Goal: Information Seeking & Learning: Learn about a topic

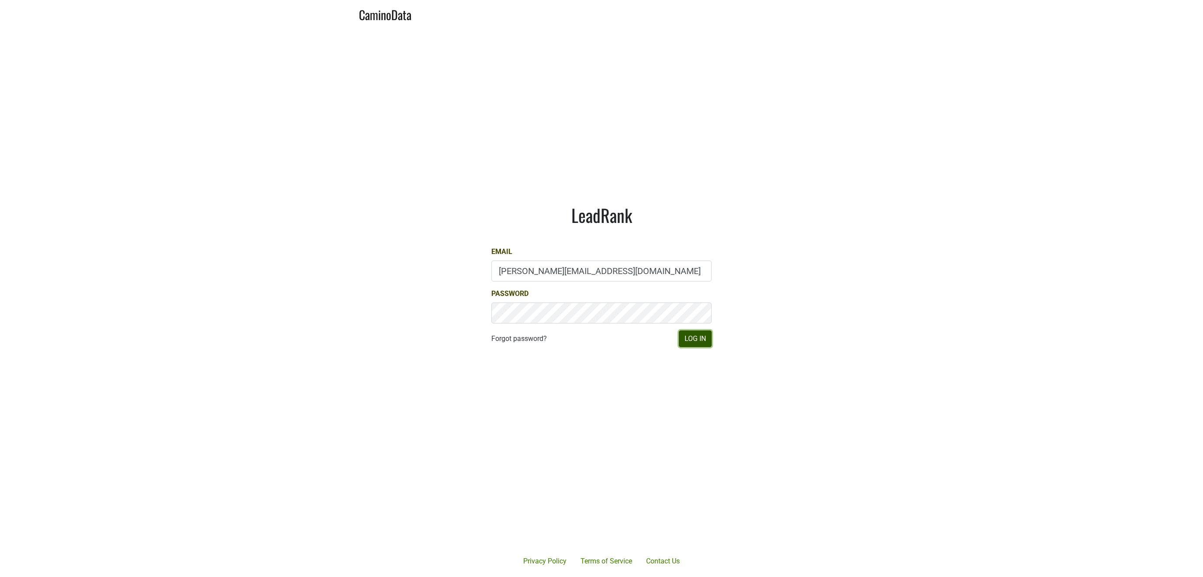
click at [692, 342] on button "Log In" at bounding box center [695, 339] width 33 height 17
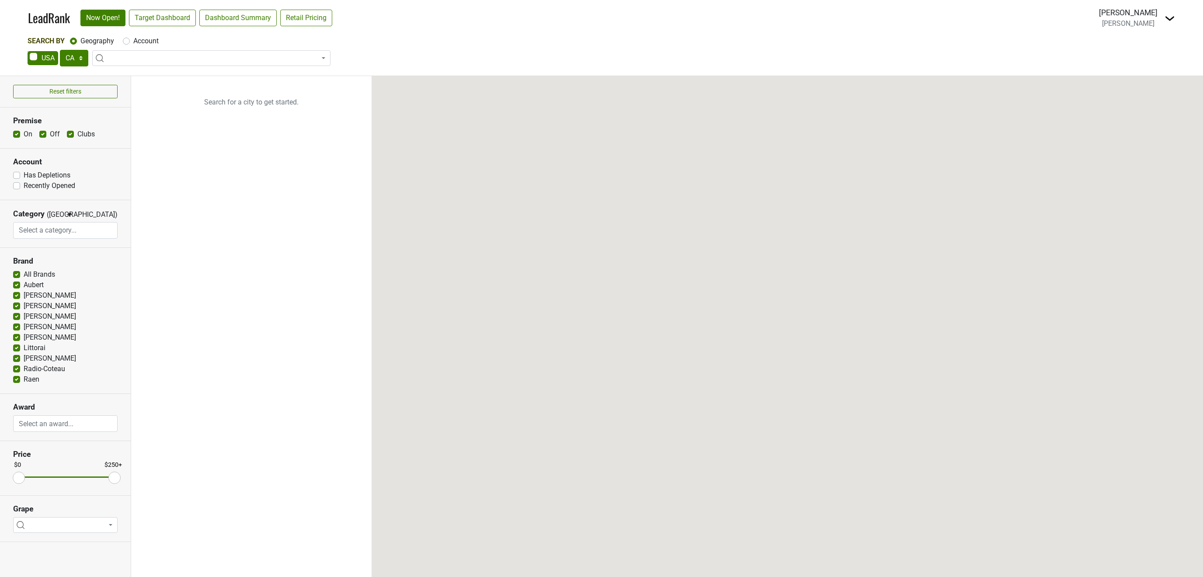
select select "CA"
select select
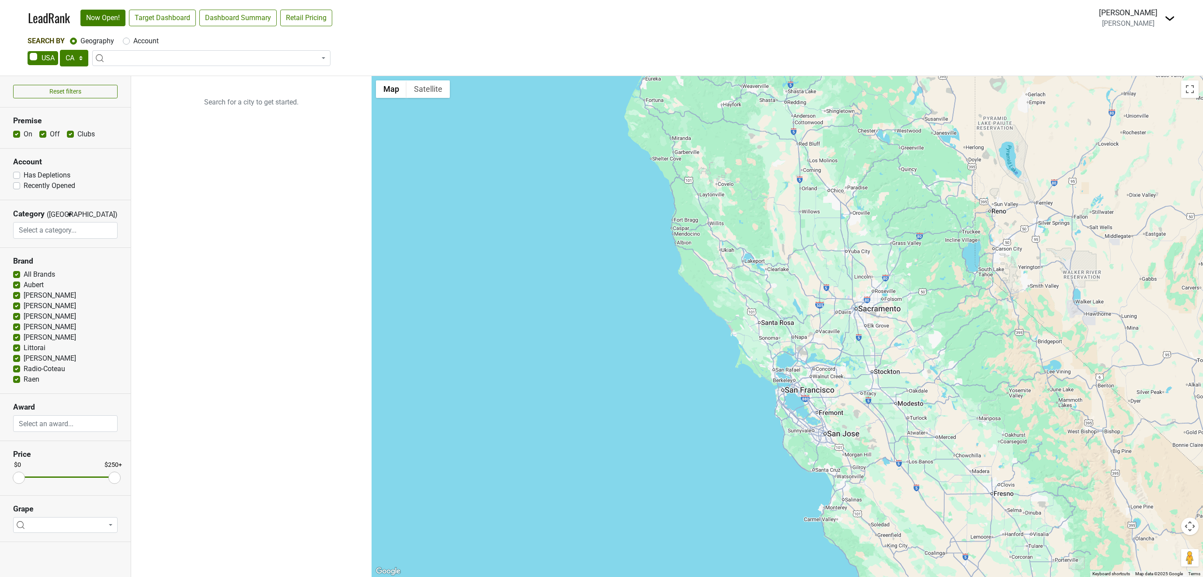
click at [1170, 16] on img at bounding box center [1170, 18] width 10 height 10
click at [1137, 48] on link "Open Breakdown" at bounding box center [1137, 49] width 73 height 14
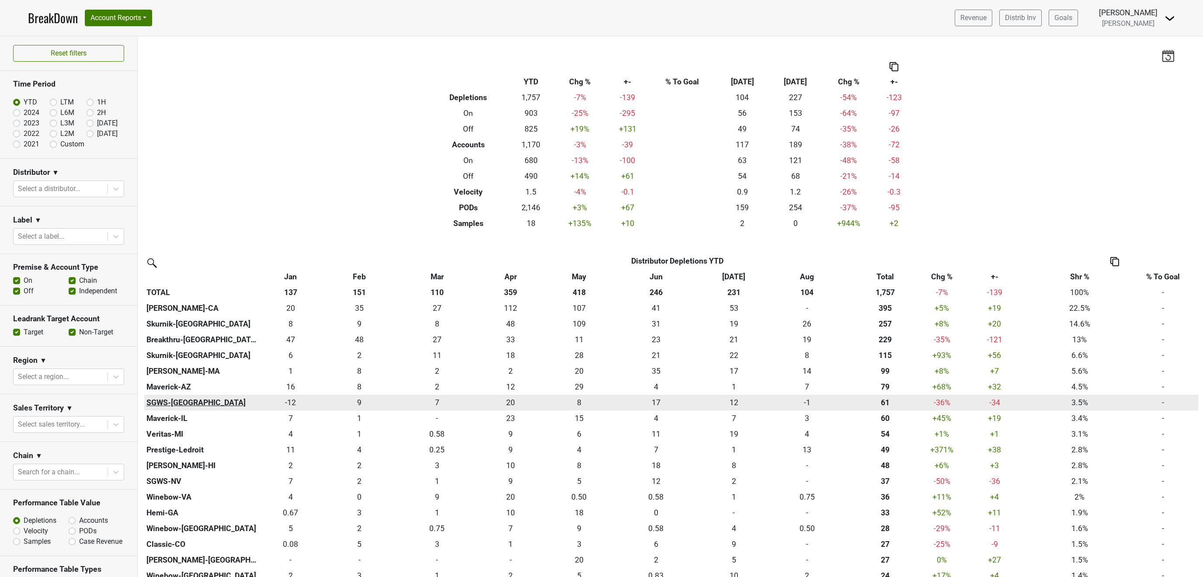
click at [183, 402] on th "SGWS-TX" at bounding box center [201, 403] width 114 height 16
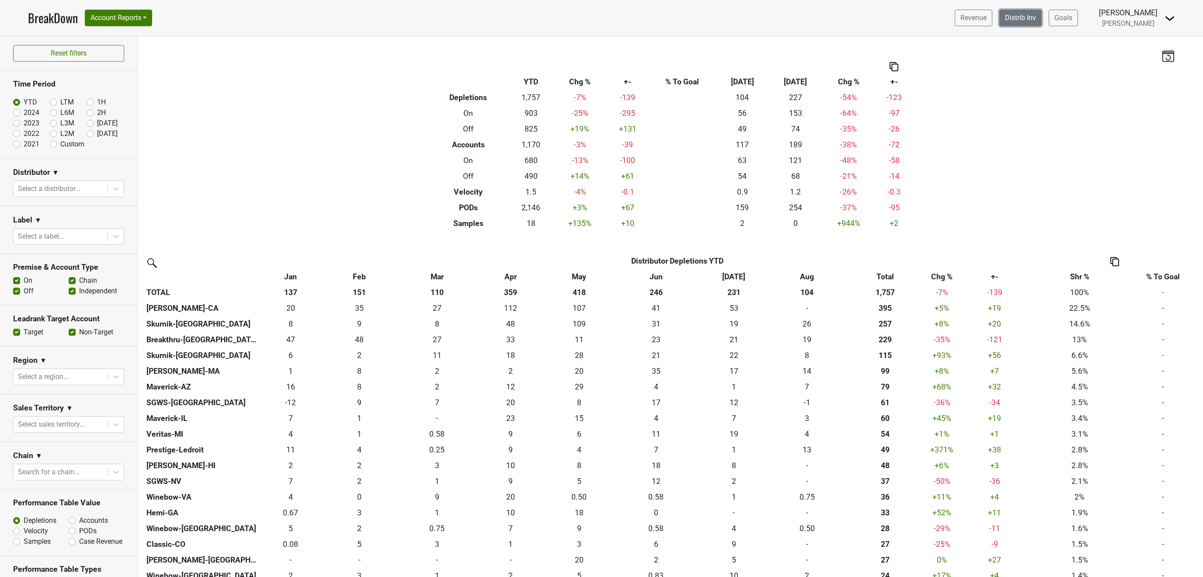
click at [1011, 15] on link "Distrib Inv" at bounding box center [1020, 18] width 42 height 17
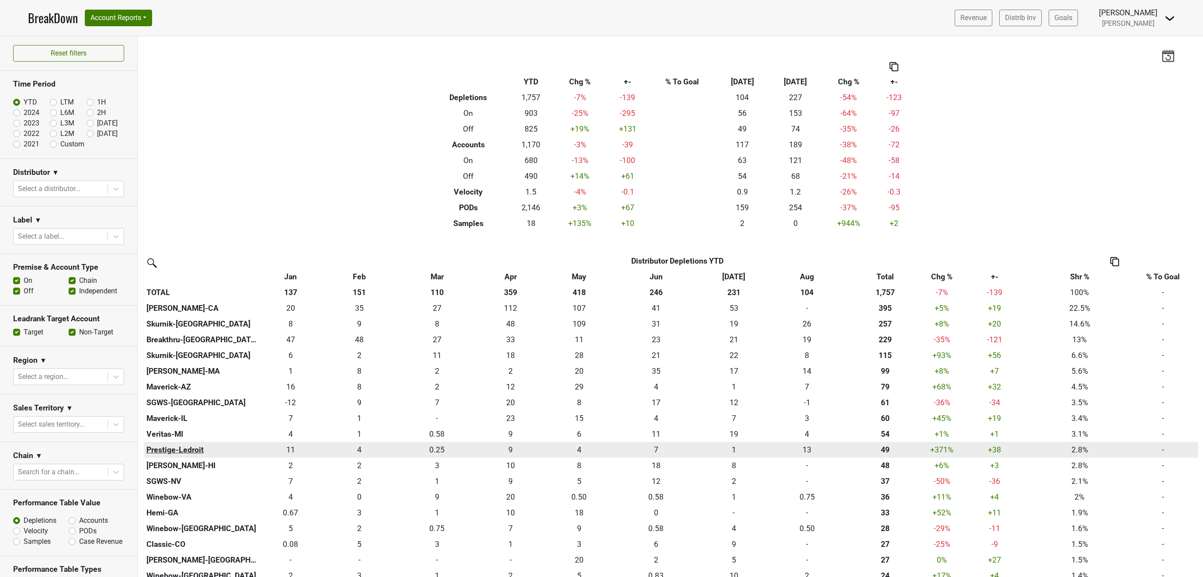
click at [187, 451] on th "Prestige-Ledroit" at bounding box center [201, 450] width 114 height 16
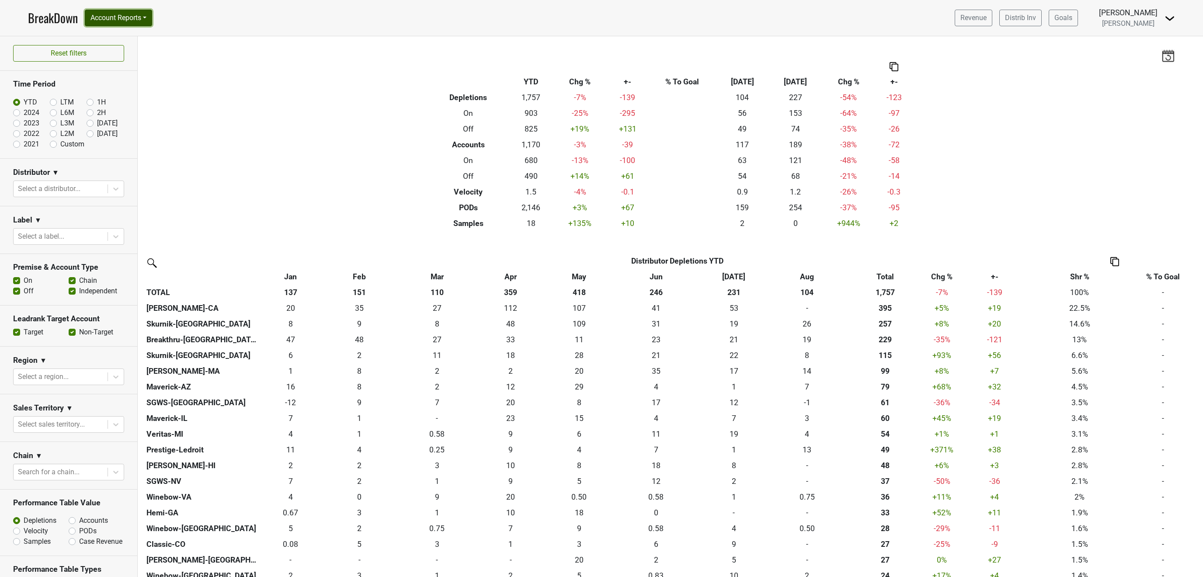
click at [117, 19] on button "Account Reports" at bounding box center [118, 18] width 67 height 17
click at [117, 34] on link "SuperRanker" at bounding box center [123, 38] width 77 height 14
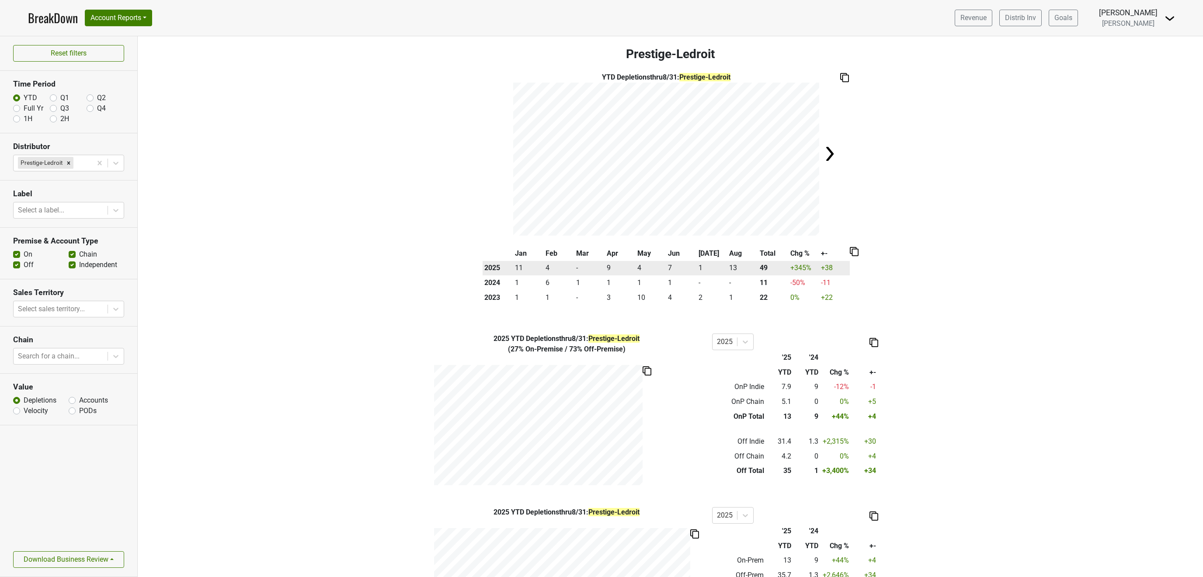
click at [509, 270] on th "2025" at bounding box center [498, 268] width 31 height 15
click at [853, 253] on img at bounding box center [854, 251] width 9 height 9
click at [900, 281] on div "Jan Feb Mar Apr May Jun [DATE] Aug Total Chg % [PHONE_NUMBER] - 9 4 7 1 13 49 +…" at bounding box center [670, 279] width 1045 height 66
click at [513, 269] on td "11" at bounding box center [528, 268] width 31 height 15
click at [493, 268] on th "2025" at bounding box center [498, 268] width 31 height 15
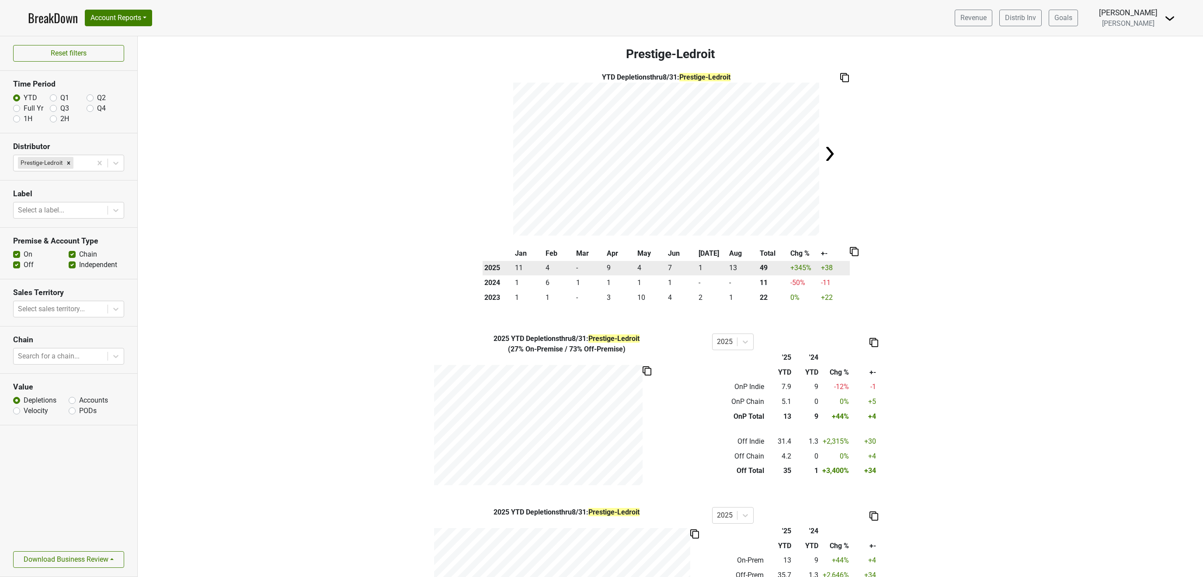
click at [767, 267] on th "49" at bounding box center [773, 268] width 31 height 15
click at [804, 268] on td "+345 %" at bounding box center [804, 268] width 31 height 15
click at [836, 266] on td "+38" at bounding box center [834, 268] width 31 height 15
click at [767, 269] on th "49" at bounding box center [773, 268] width 31 height 15
click at [805, 272] on td "+345 %" at bounding box center [804, 268] width 31 height 15
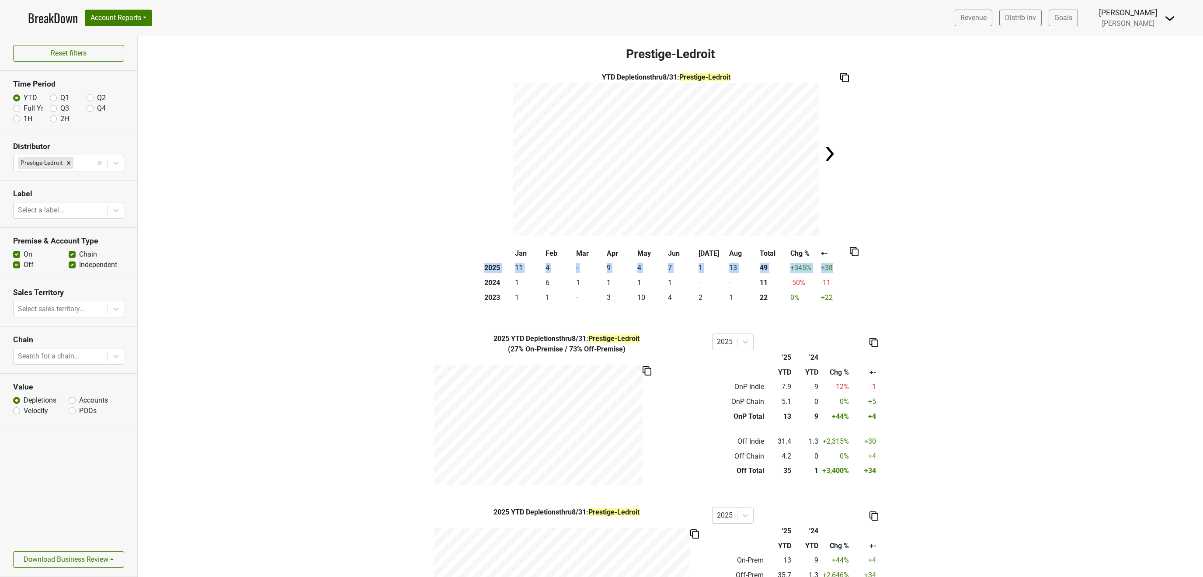
drag, startPoint x: 836, startPoint y: 267, endPoint x: 479, endPoint y: 268, distance: 357.2
click at [479, 268] on div "Jan Feb Mar Apr May Jun [DATE] Aug Total Chg % [PHONE_NUMBER] - 9 4 7 1 13 49 +…" at bounding box center [670, 279] width 1045 height 66
click at [923, 282] on div "Jan Feb Mar Apr May Jun [DATE] Aug Total Chg % [PHONE_NUMBER] - 9 4 7 1 13 49 +…" at bounding box center [670, 279] width 1045 height 66
click at [115, 20] on button "Account Reports" at bounding box center [118, 18] width 67 height 17
click at [127, 19] on button "Account Reports" at bounding box center [118, 18] width 67 height 17
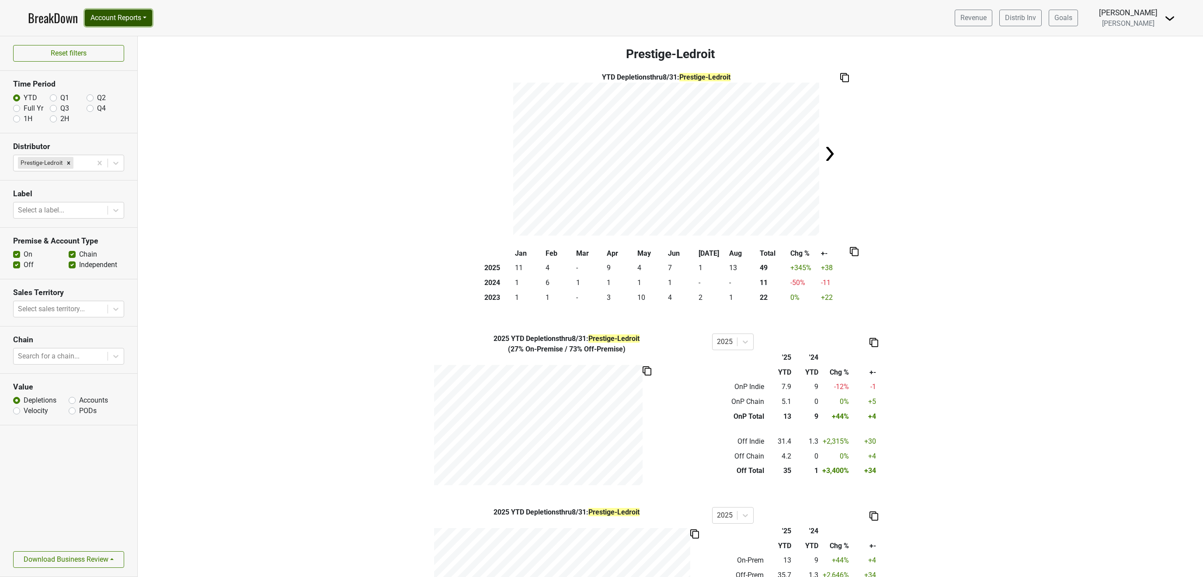
click at [124, 19] on button "Account Reports" at bounding box center [118, 18] width 67 height 17
click at [1146, 21] on span "[PERSON_NAME]" at bounding box center [1128, 23] width 52 height 8
click at [1167, 16] on img at bounding box center [1170, 18] width 10 height 10
click at [1141, 48] on link "Open Leadrank" at bounding box center [1140, 49] width 69 height 14
click at [1008, 18] on link "Distrib Inv" at bounding box center [1020, 18] width 42 height 17
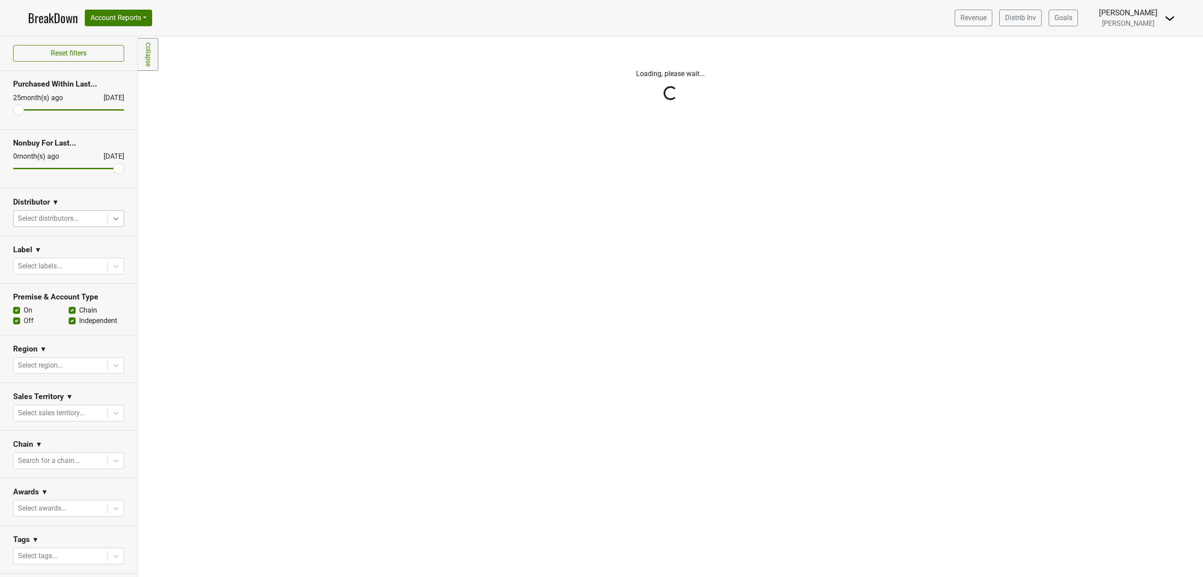
click at [117, 217] on icon at bounding box center [115, 218] width 9 height 9
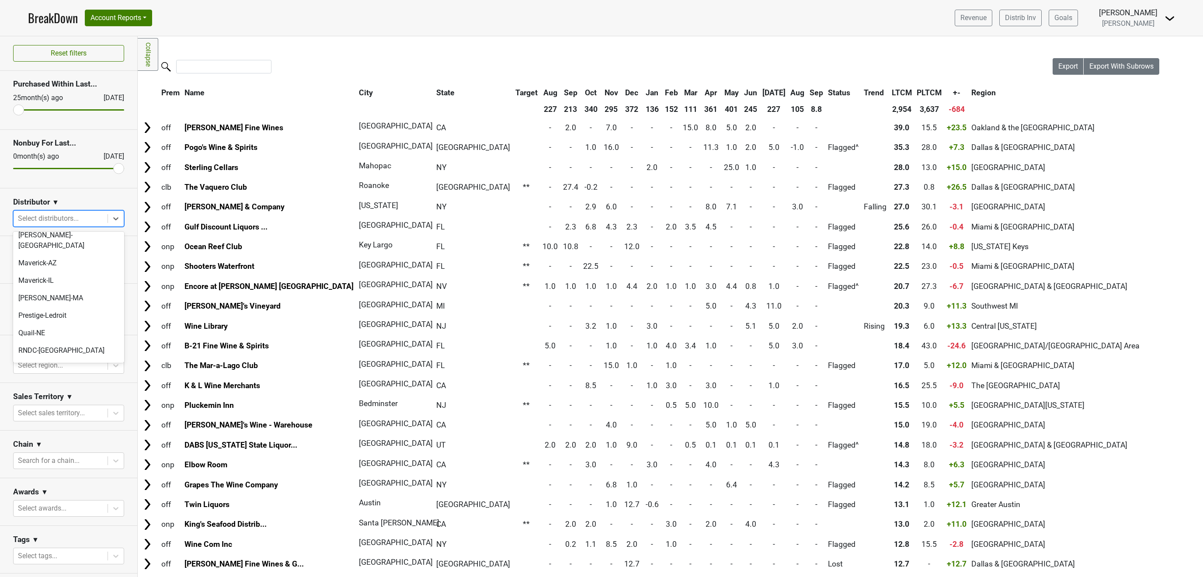
scroll to position [221, 0]
click at [34, 369] on div "RNDC-WY" at bounding box center [68, 377] width 111 height 17
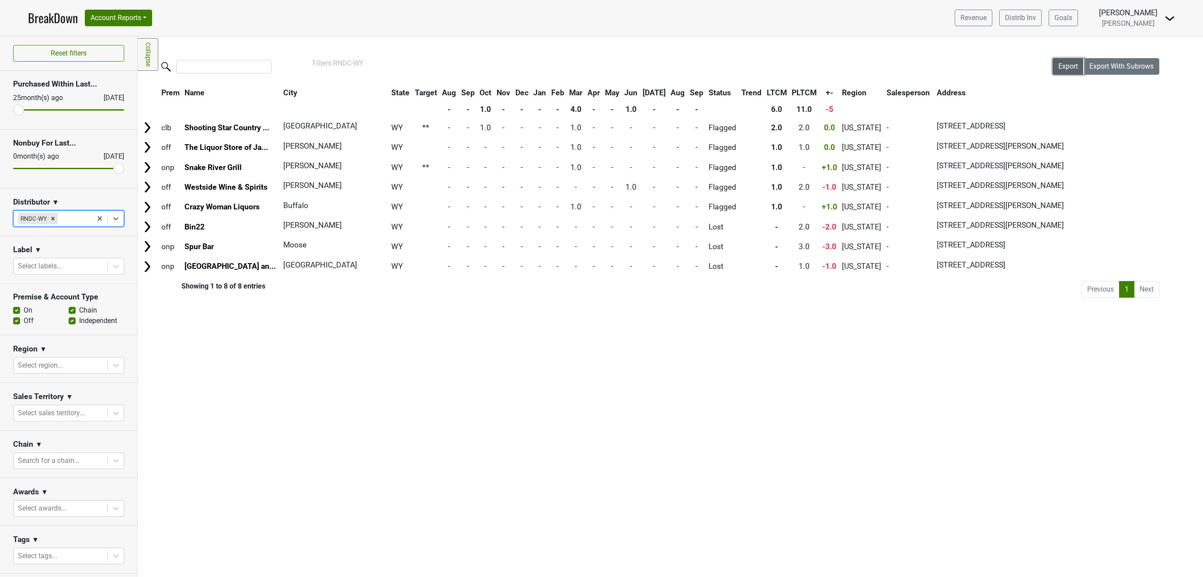
click at [1066, 66] on span "Export" at bounding box center [1069, 66] width 20 height 8
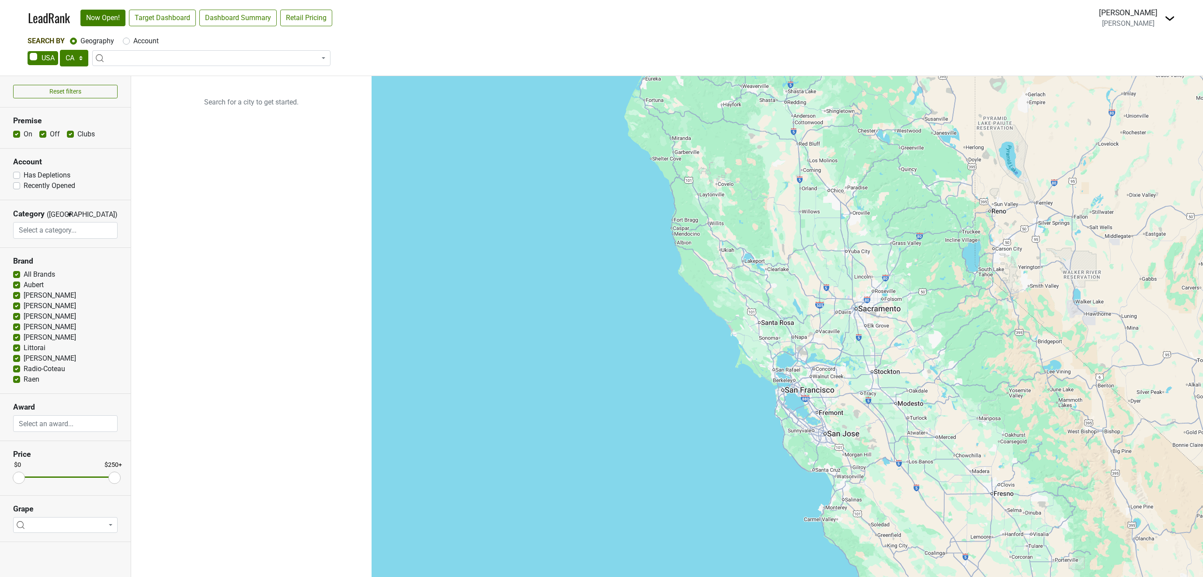
select select "CA"
select select
click at [177, 16] on link "Target Dashboard" at bounding box center [162, 18] width 67 height 17
click at [60, 50] on select "AK AL AR AZ CA CO CT DC DE FL GA HI IA ID IL IN KS KY LA MA MD ME MI MN MO MS M…" at bounding box center [74, 58] width 28 height 17
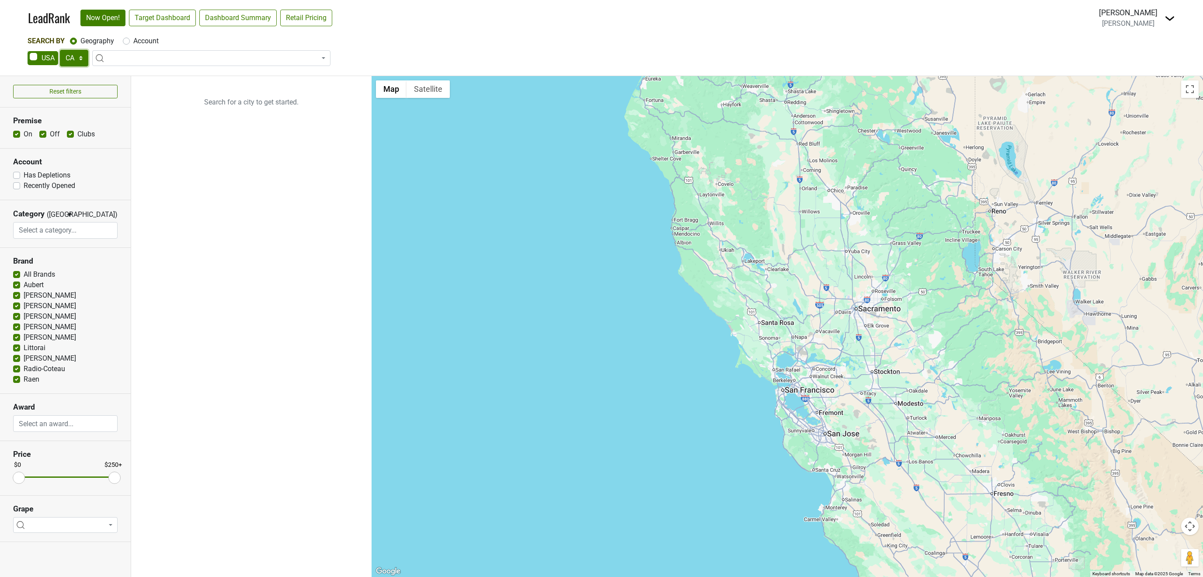
select select "WY"
click option "WY" at bounding box center [0, 0] width 0 height 0
click at [161, 16] on link "Target Dashboard" at bounding box center [162, 18] width 67 height 17
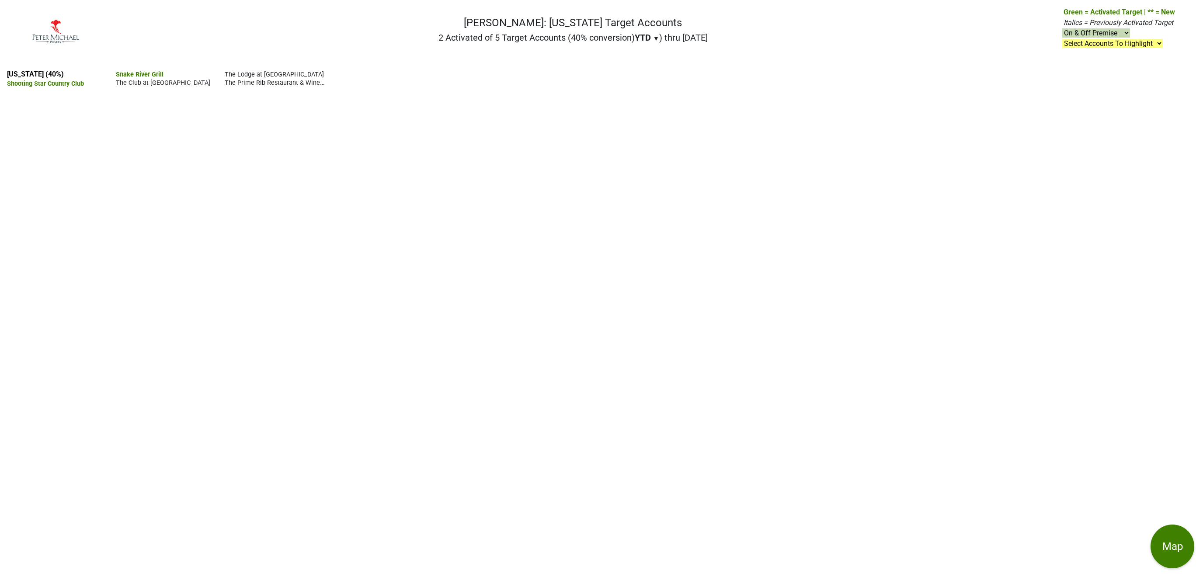
click at [210, 79] on span "The Club at [GEOGRAPHIC_DATA]" at bounding box center [163, 82] width 94 height 7
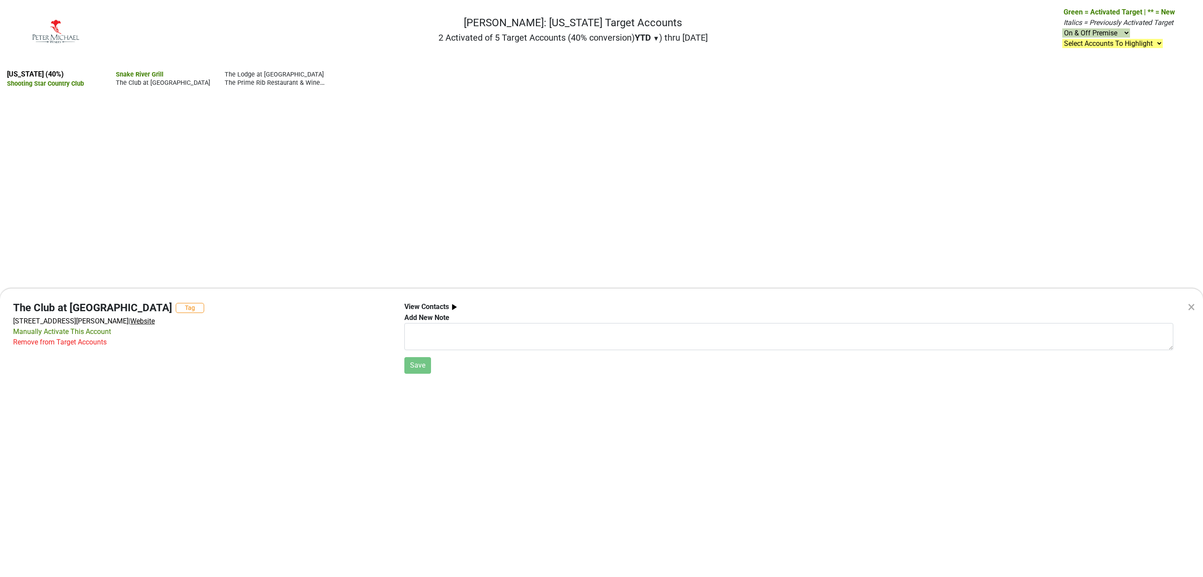
click at [155, 317] on span "Website" at bounding box center [142, 321] width 24 height 8
click at [37, 73] on div "× The Club at 3 Creek Tag 2800 Ranch House Cir, Jackson, WY 83001 | Website Man…" at bounding box center [601, 288] width 1203 height 577
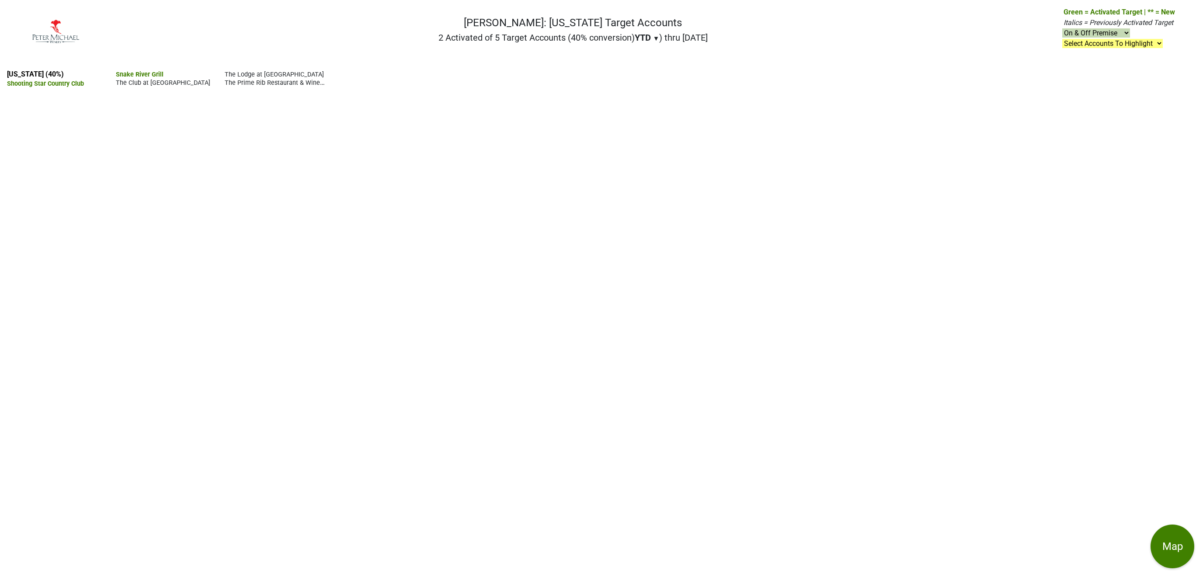
click at [338, 78] on span "The Prime Rib Restaurant & Wine Cellar" at bounding box center [282, 82] width 114 height 8
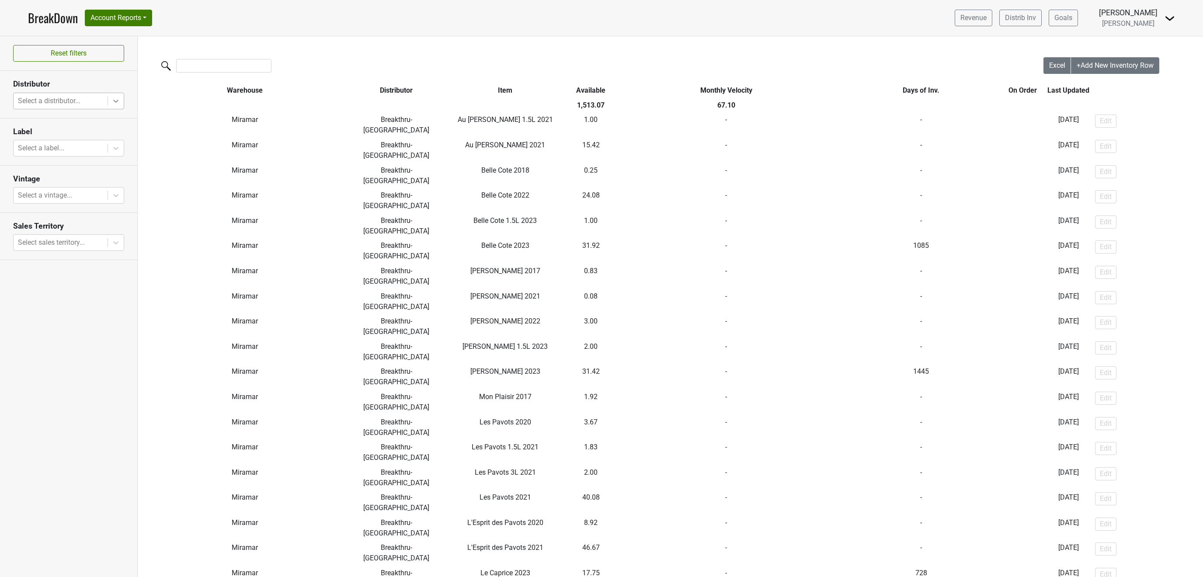
click at [115, 104] on icon at bounding box center [115, 101] width 9 height 9
click at [46, 161] on div "Classic-CO" at bounding box center [68, 169] width 111 height 17
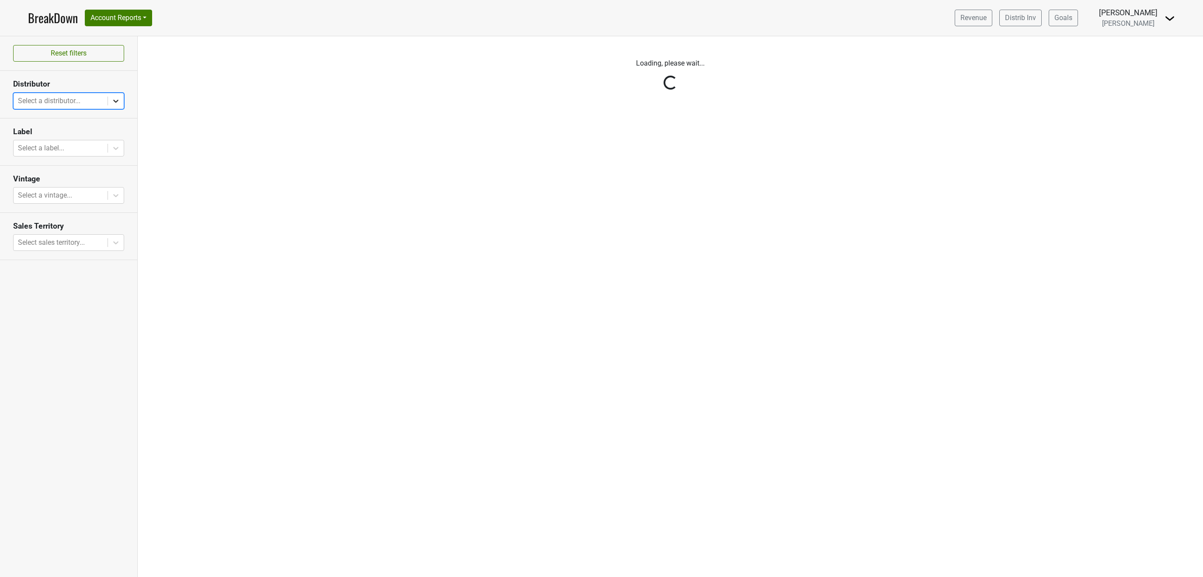
click at [114, 102] on icon at bounding box center [115, 101] width 5 height 3
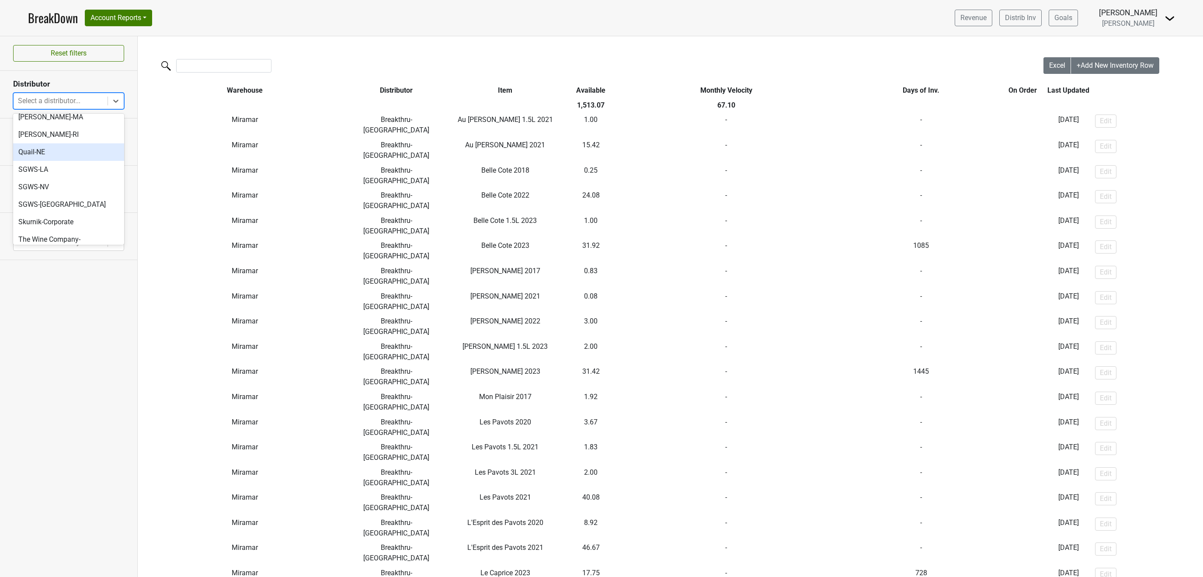
scroll to position [135, 0]
click at [113, 100] on icon at bounding box center [115, 101] width 9 height 9
click at [110, 98] on div at bounding box center [116, 101] width 16 height 16
click at [53, 143] on div "Quail-NE" at bounding box center [68, 151] width 111 height 17
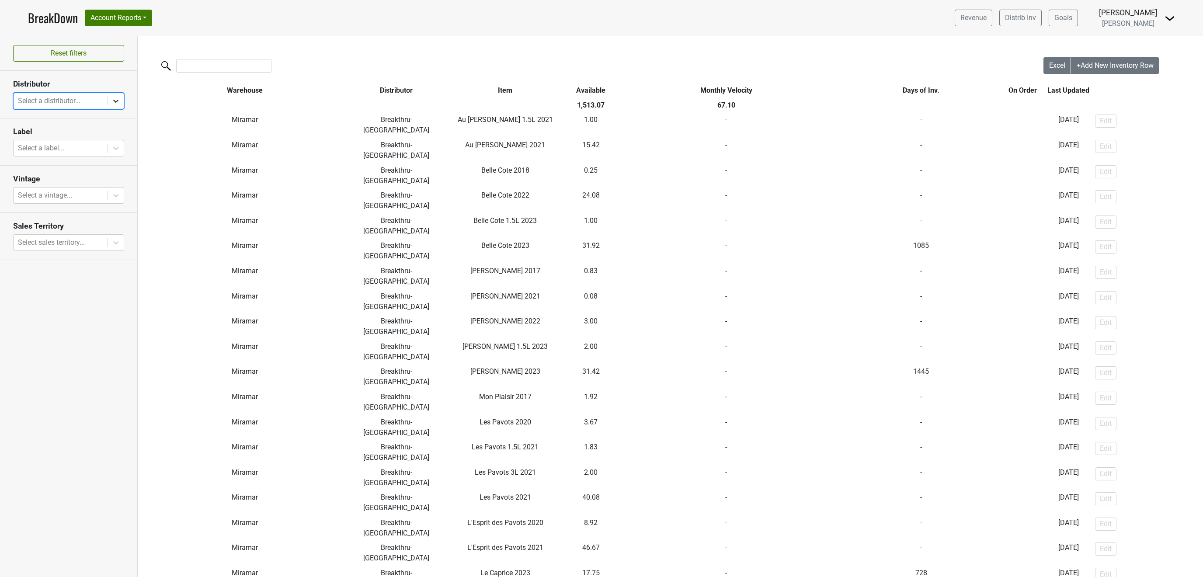
click at [111, 100] on div at bounding box center [116, 101] width 16 height 16
click at [49, 178] on div "SGWS-NV" at bounding box center [68, 186] width 111 height 17
click at [113, 104] on icon at bounding box center [115, 101] width 9 height 9
click at [113, 103] on icon at bounding box center [115, 101] width 9 height 9
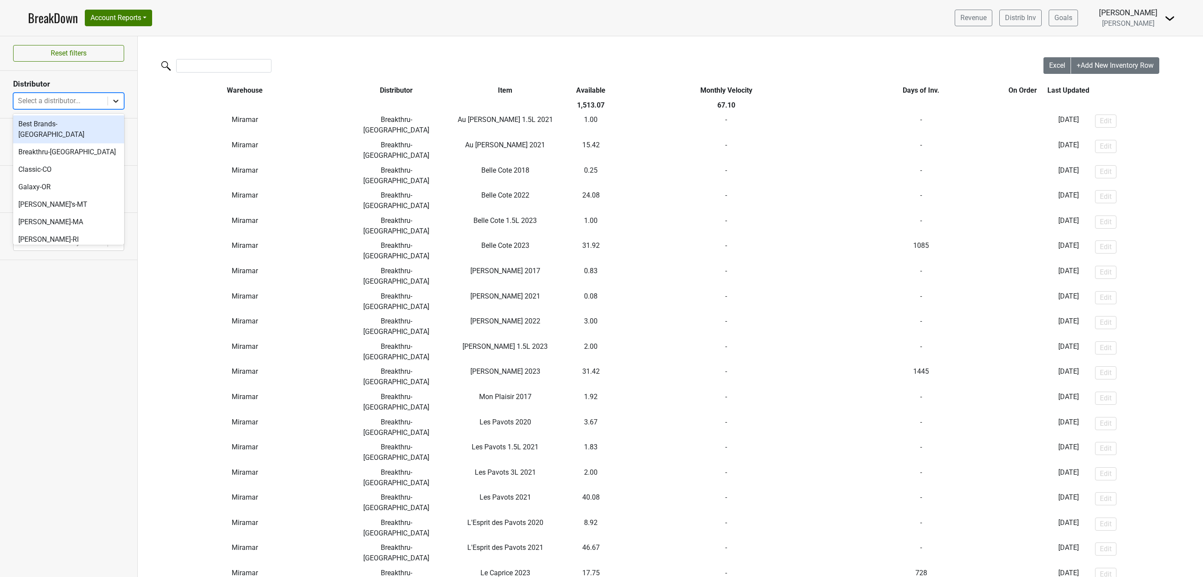
click at [115, 101] on icon at bounding box center [115, 101] width 9 height 9
click at [42, 163] on div "Classic-CO" at bounding box center [68, 169] width 111 height 17
